Goal: Information Seeking & Learning: Learn about a topic

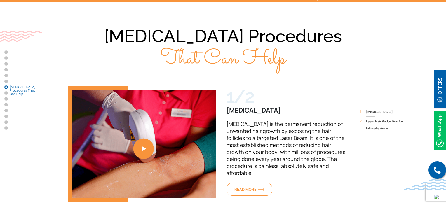
scroll to position [1780, 0]
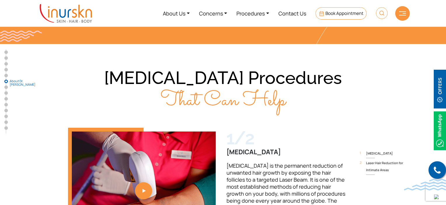
drag, startPoint x: 173, startPoint y: 48, endPoint x: 119, endPoint y: 68, distance: 57.5
click at [120, 70] on h2 "Laser Hair Removal Procedures That Can Help" at bounding box center [222, 90] width 373 height 46
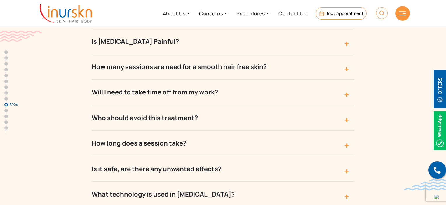
scroll to position [2743, 0]
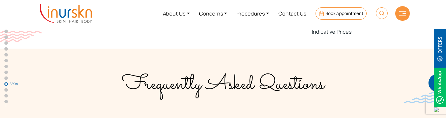
scroll to position [2381, 0]
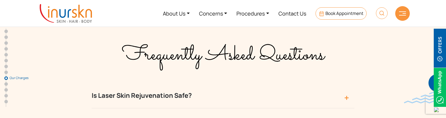
scroll to position [2352, 0]
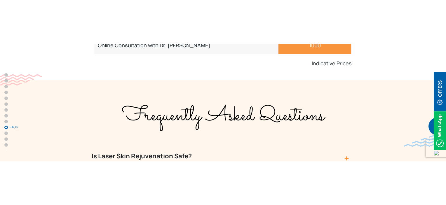
scroll to position [2422, 0]
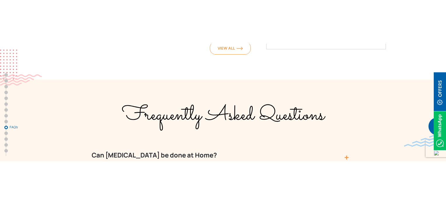
scroll to position [2768, 0]
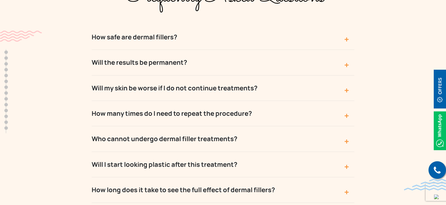
scroll to position [2759, 0]
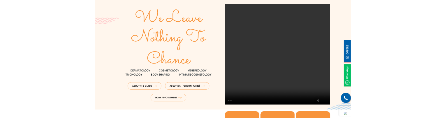
scroll to position [88, 0]
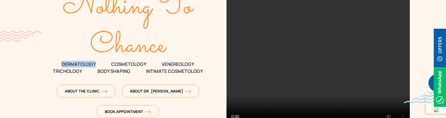
drag, startPoint x: 61, startPoint y: 62, endPoint x: 96, endPoint y: 62, distance: 35.3
click at [96, 62] on p "DERMATOLOGY COSMETOLOGY VENEREOLOGY" at bounding box center [127, 63] width 183 height 7
click at [126, 64] on span "COSMETOLOGY" at bounding box center [128, 63] width 35 height 7
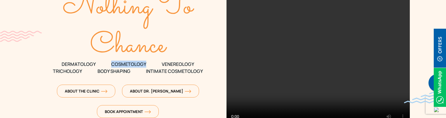
drag, startPoint x: 112, startPoint y: 62, endPoint x: 147, endPoint y: 63, distance: 35.0
click at [147, 63] on p "DERMATOLOGY COSMETOLOGY VENEREOLOGY" at bounding box center [127, 63] width 183 height 7
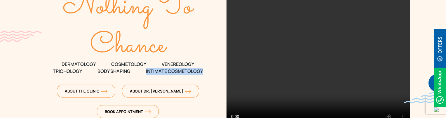
drag, startPoint x: 209, startPoint y: 73, endPoint x: 146, endPoint y: 71, distance: 62.8
click at [146, 71] on p "TRICHOLOGY Body Shaping Intimate Cosmetology" at bounding box center [127, 70] width 183 height 7
click at [210, 75] on div "We Leave Nothing To Chance DERMATOLOGY COSMETOLOGY VENEREOLOGY TRICHOLOGY Body …" at bounding box center [127, 35] width 183 height 174
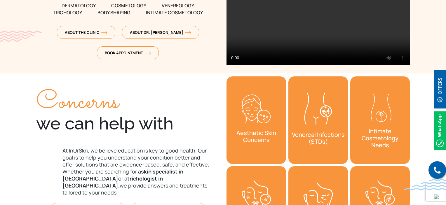
scroll to position [233, 0]
